Goal: Entertainment & Leisure: Consume media (video, audio)

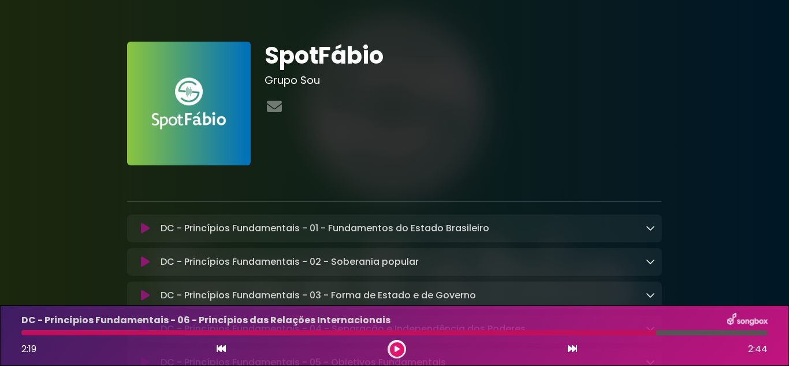
scroll to position [289, 0]
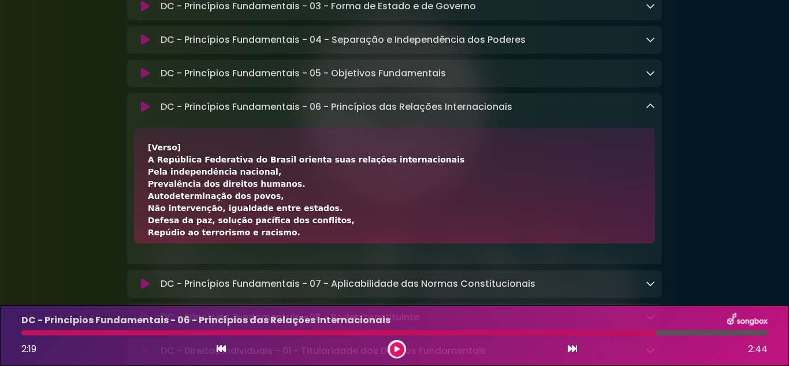
click at [141, 113] on icon at bounding box center [145, 107] width 9 height 12
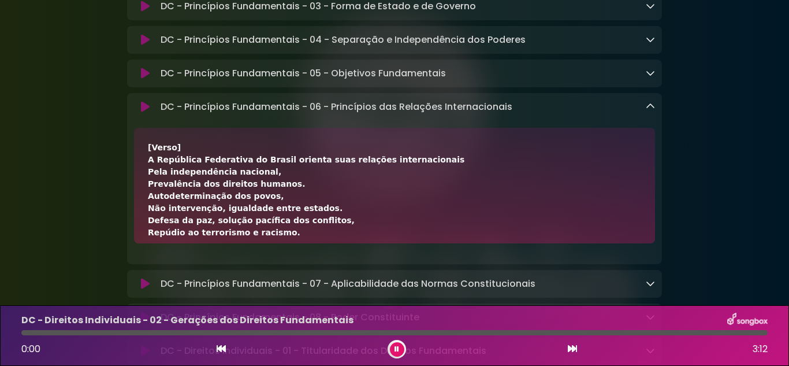
click at [141, 110] on icon at bounding box center [145, 107] width 9 height 12
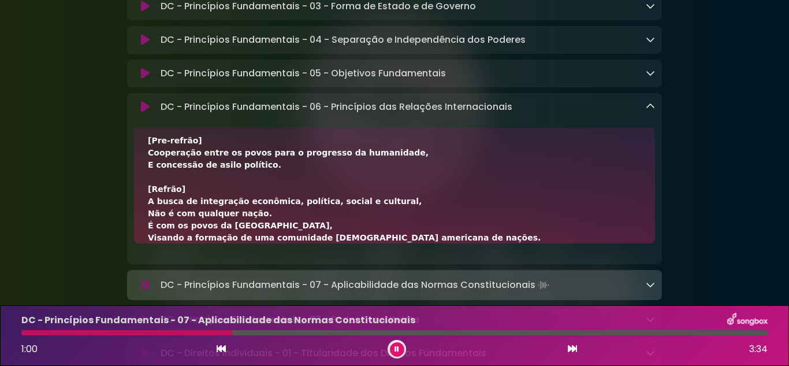
scroll to position [361, 0]
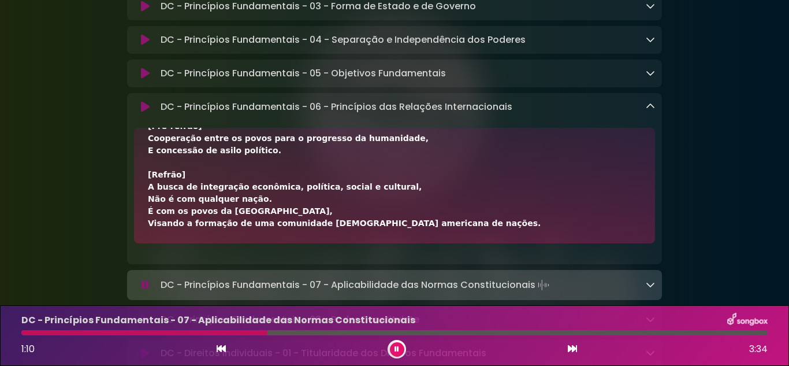
click at [646, 105] on icon at bounding box center [650, 106] width 9 height 9
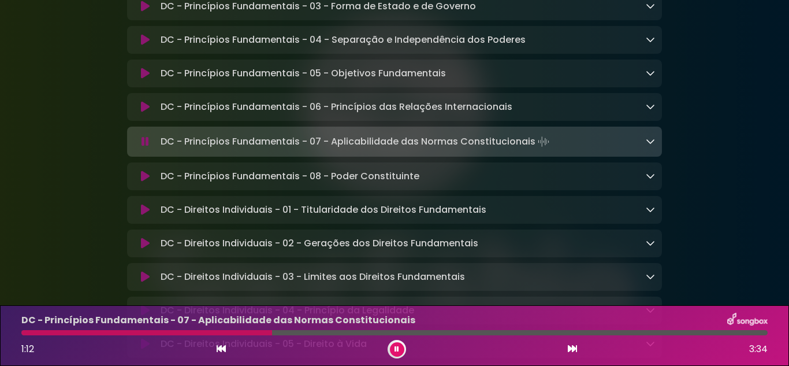
click at [651, 148] on link at bounding box center [650, 141] width 9 height 13
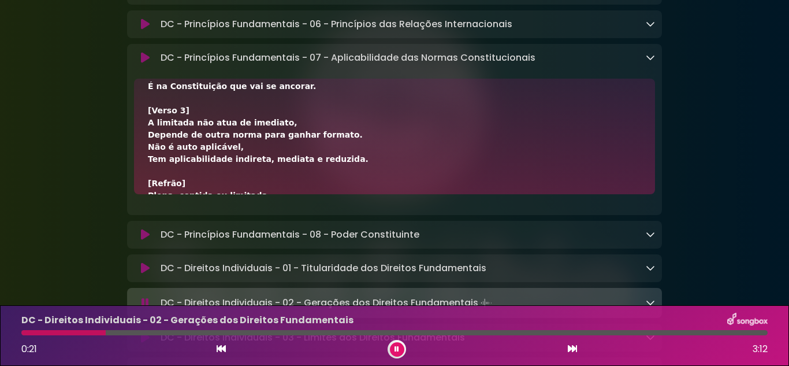
scroll to position [346, 0]
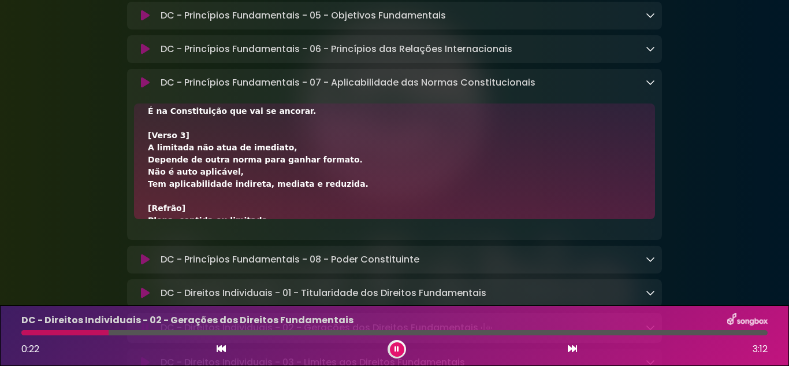
click at [643, 82] on div "DC - Princípios Fundamentais - 07 - Aplicabilidade das Normas Constitucionais L…" at bounding box center [405, 83] width 499 height 14
click at [649, 84] on icon at bounding box center [650, 81] width 9 height 9
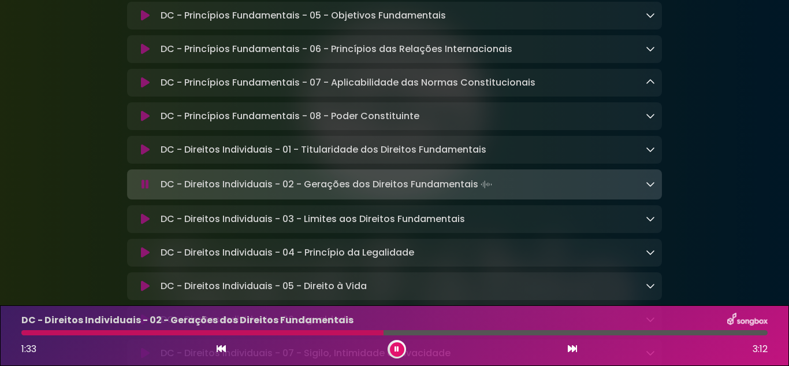
click at [652, 120] on icon at bounding box center [650, 115] width 9 height 9
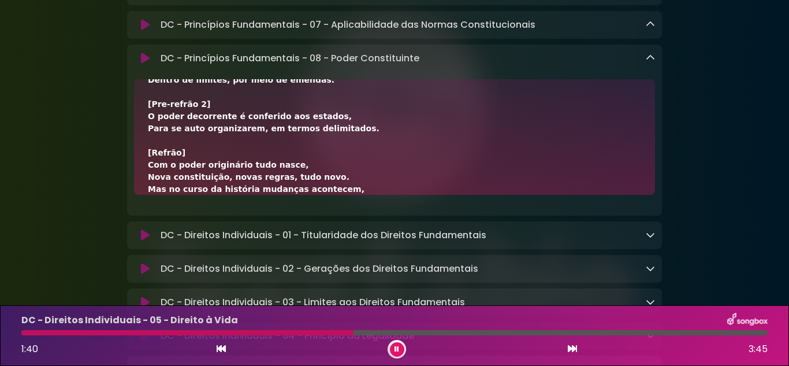
scroll to position [248, 0]
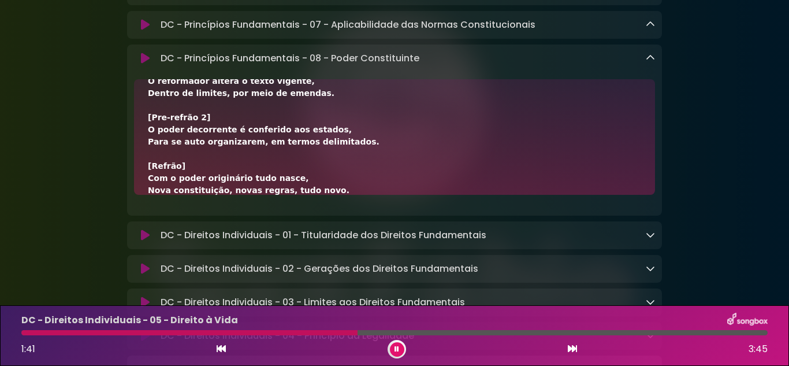
click at [651, 60] on icon at bounding box center [650, 57] width 9 height 9
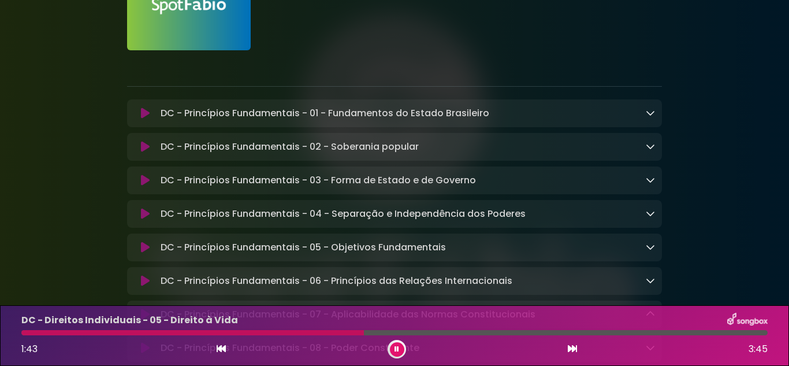
scroll to position [115, 0]
click at [149, 112] on icon at bounding box center [145, 113] width 9 height 12
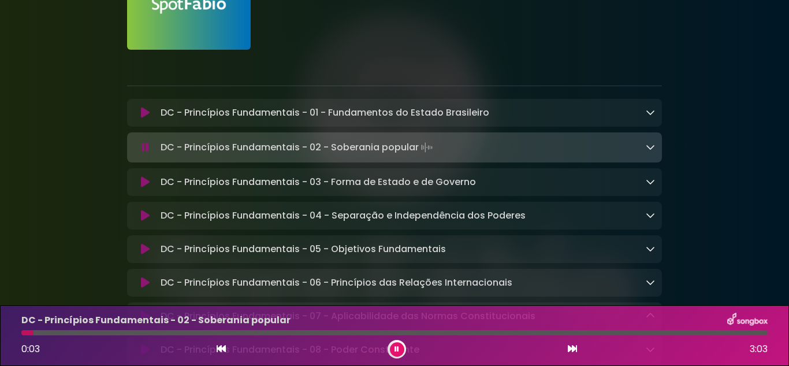
click at [396, 346] on icon at bounding box center [396, 348] width 5 height 7
click at [397, 353] on button at bounding box center [397, 349] width 14 height 14
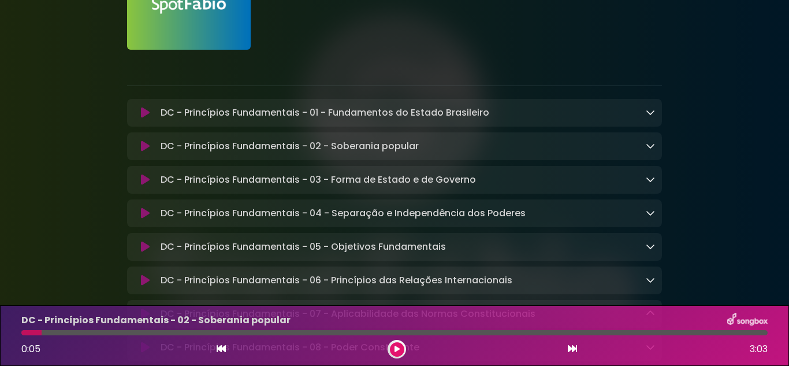
click at [397, 350] on icon at bounding box center [396, 348] width 5 height 7
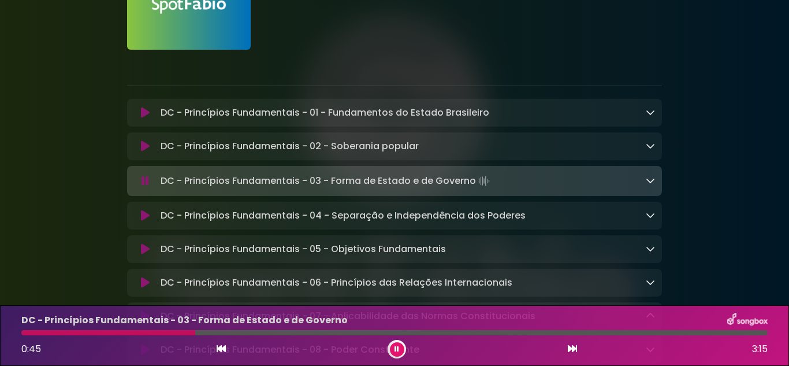
click at [401, 351] on button at bounding box center [397, 349] width 14 height 14
